Goal: Navigation & Orientation: Find specific page/section

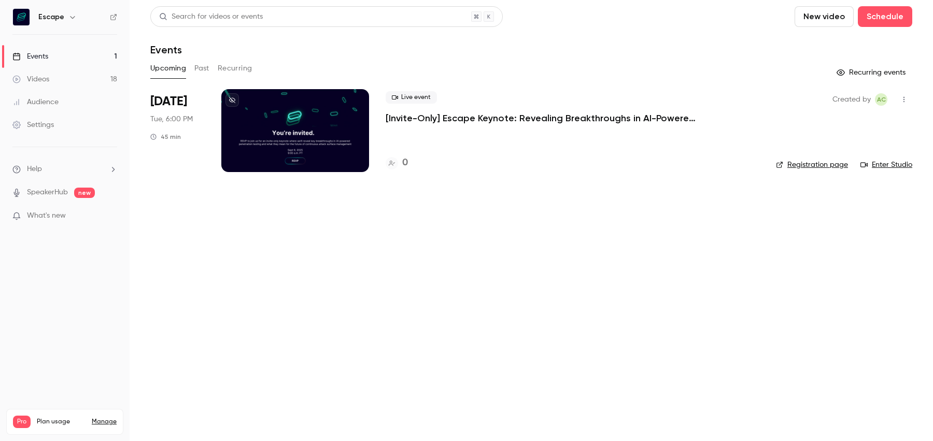
click at [816, 165] on link "Registration page" at bounding box center [812, 165] width 72 height 10
